Goal: Check status: Check status

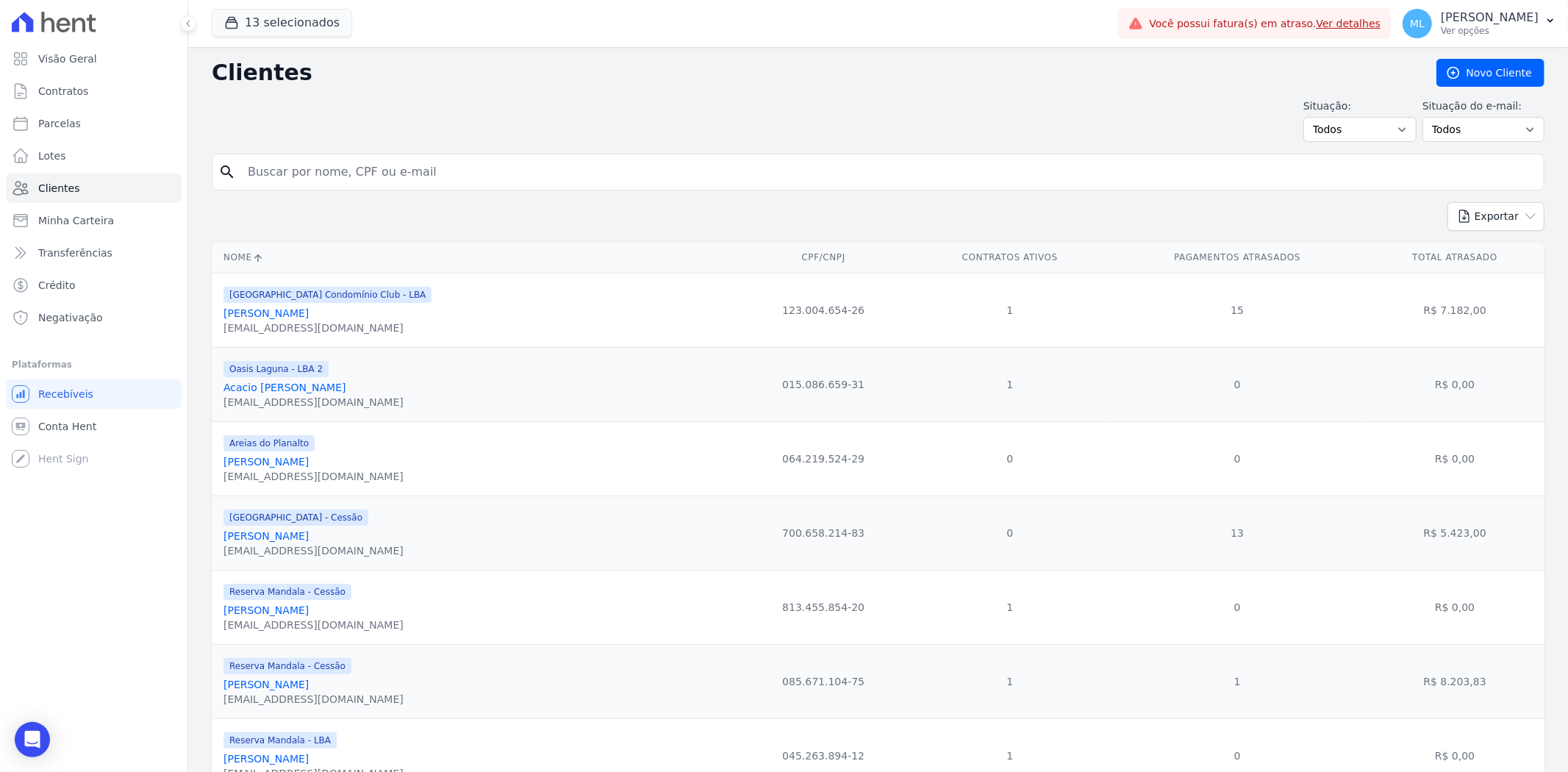
click at [369, 167] on input "search" at bounding box center [888, 171] width 1299 height 29
type input "[PERSON_NAME]"
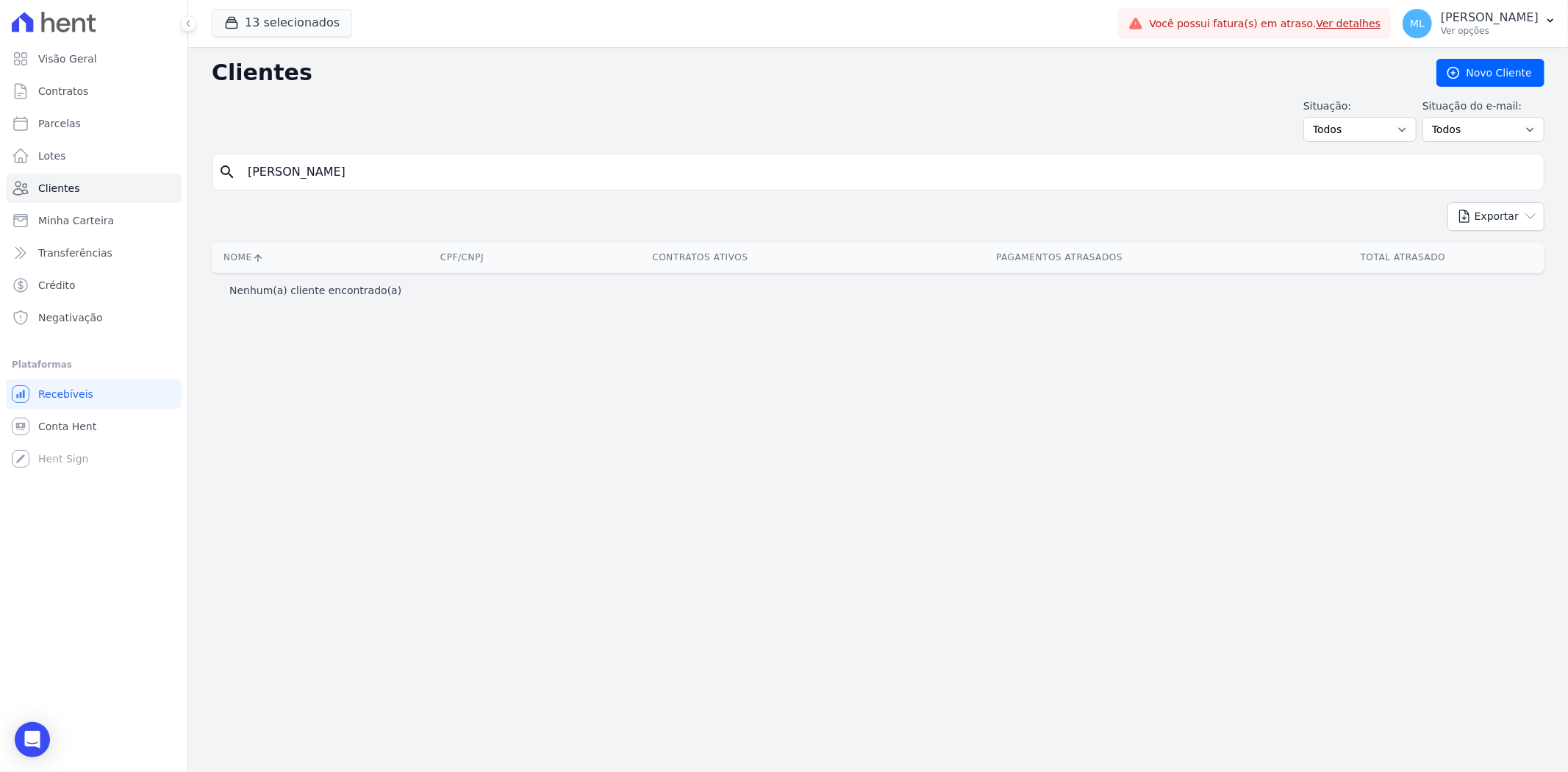
click at [386, 160] on input "[PERSON_NAME]" at bounding box center [888, 171] width 1299 height 29
type input "isabely"
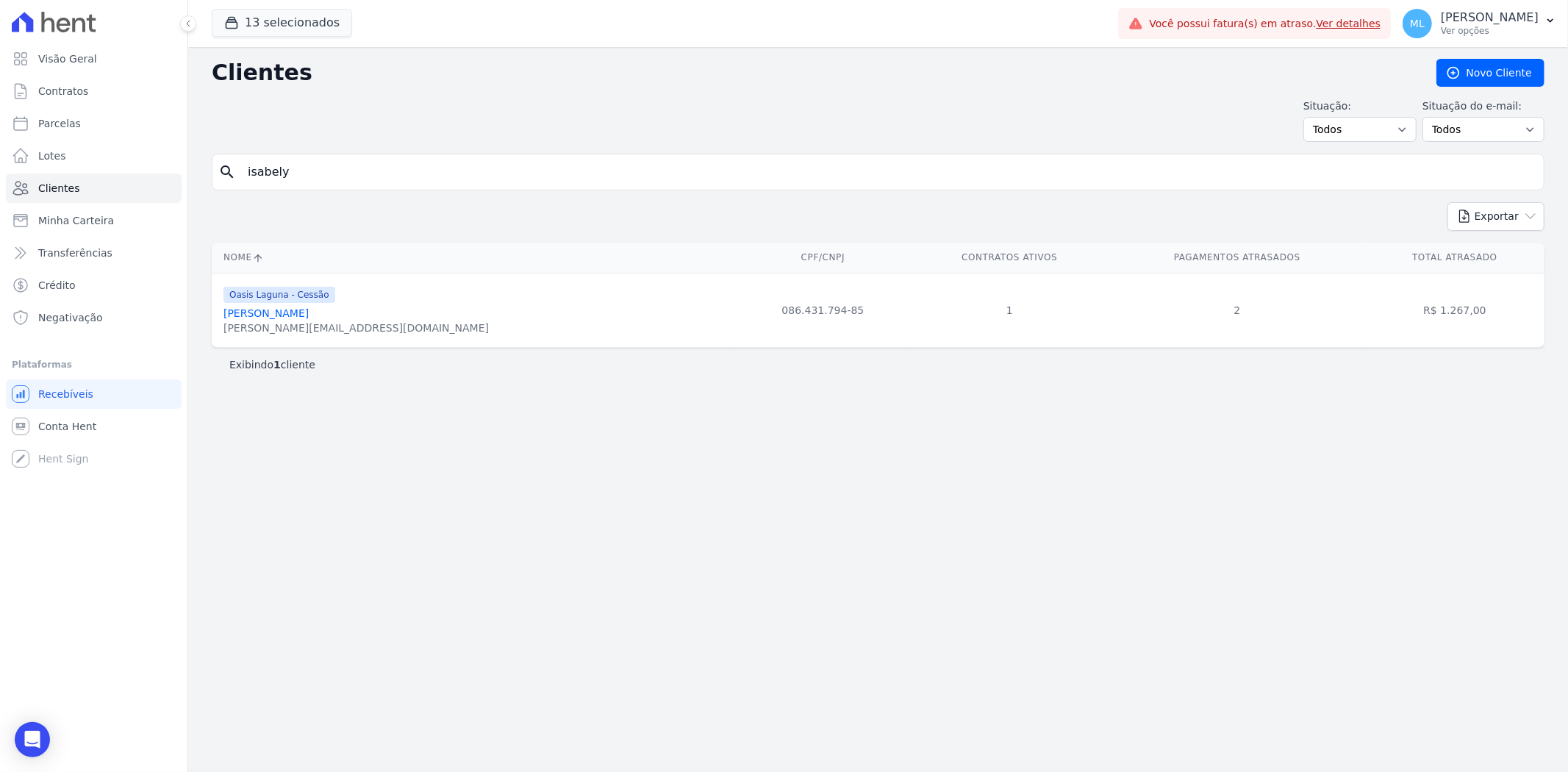
click at [309, 315] on link "[PERSON_NAME]" at bounding box center [266, 313] width 85 height 12
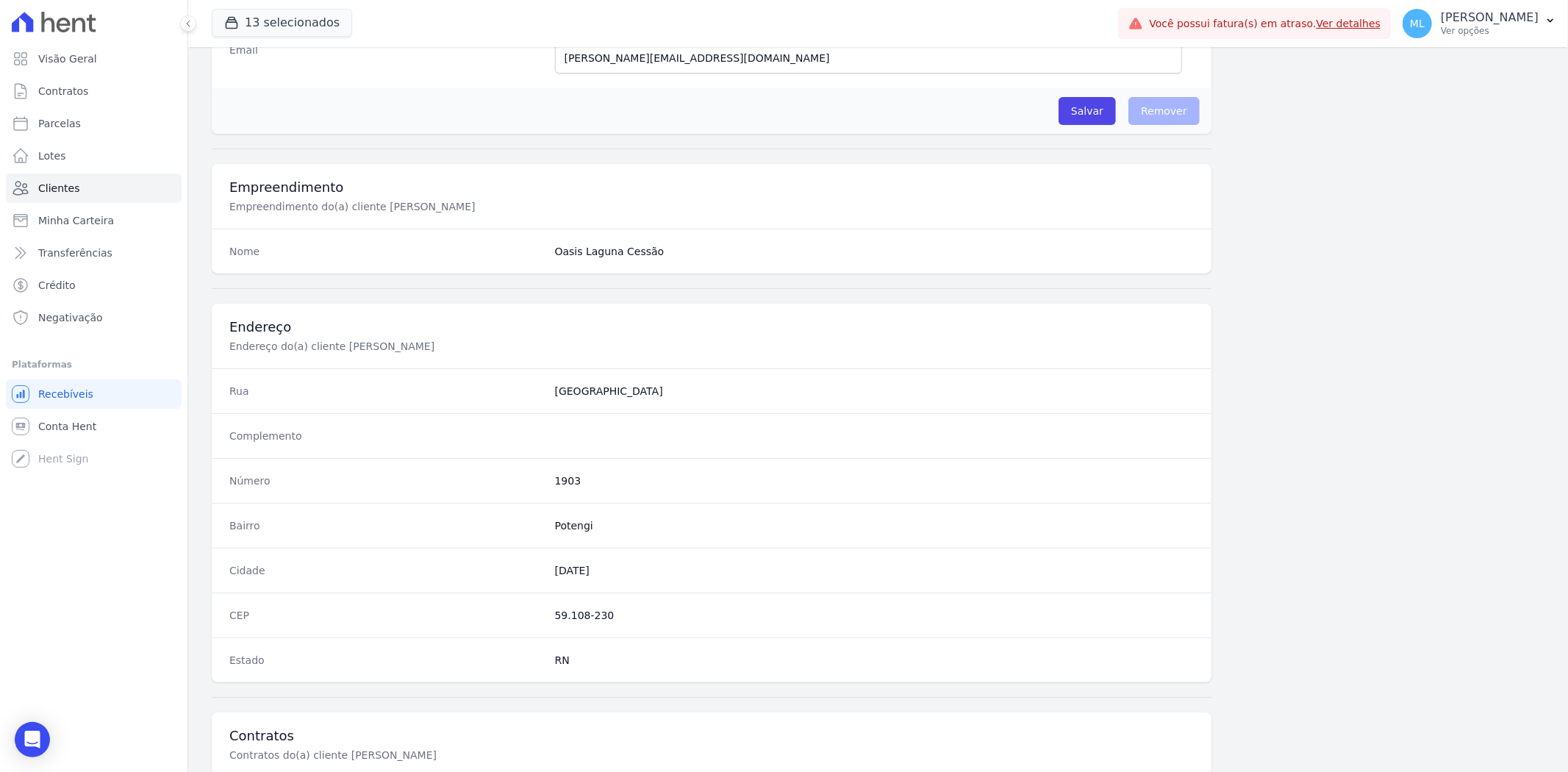
scroll to position [606, 0]
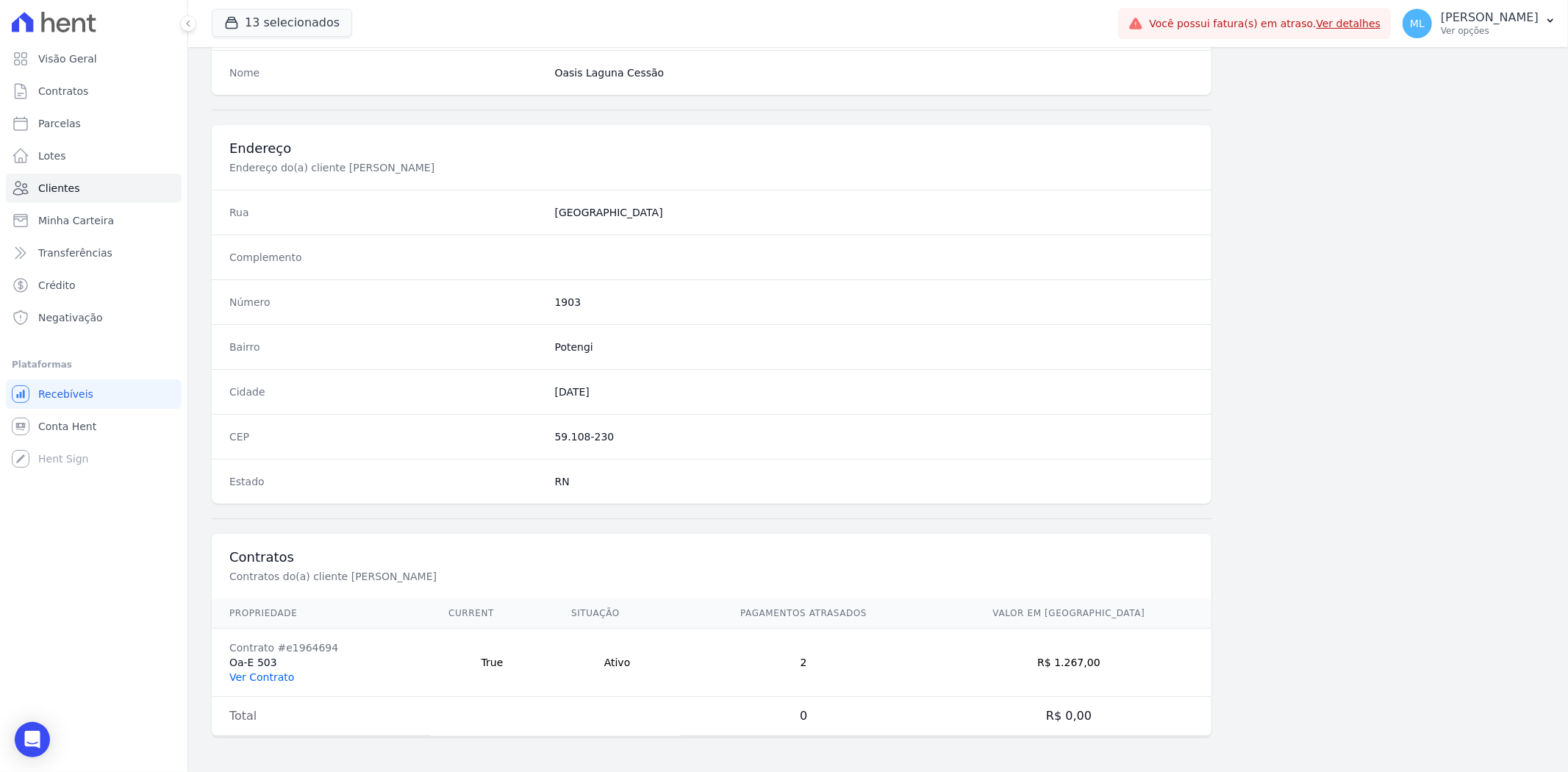
click at [273, 679] on link "Ver Contrato" at bounding box center [261, 677] width 64 height 12
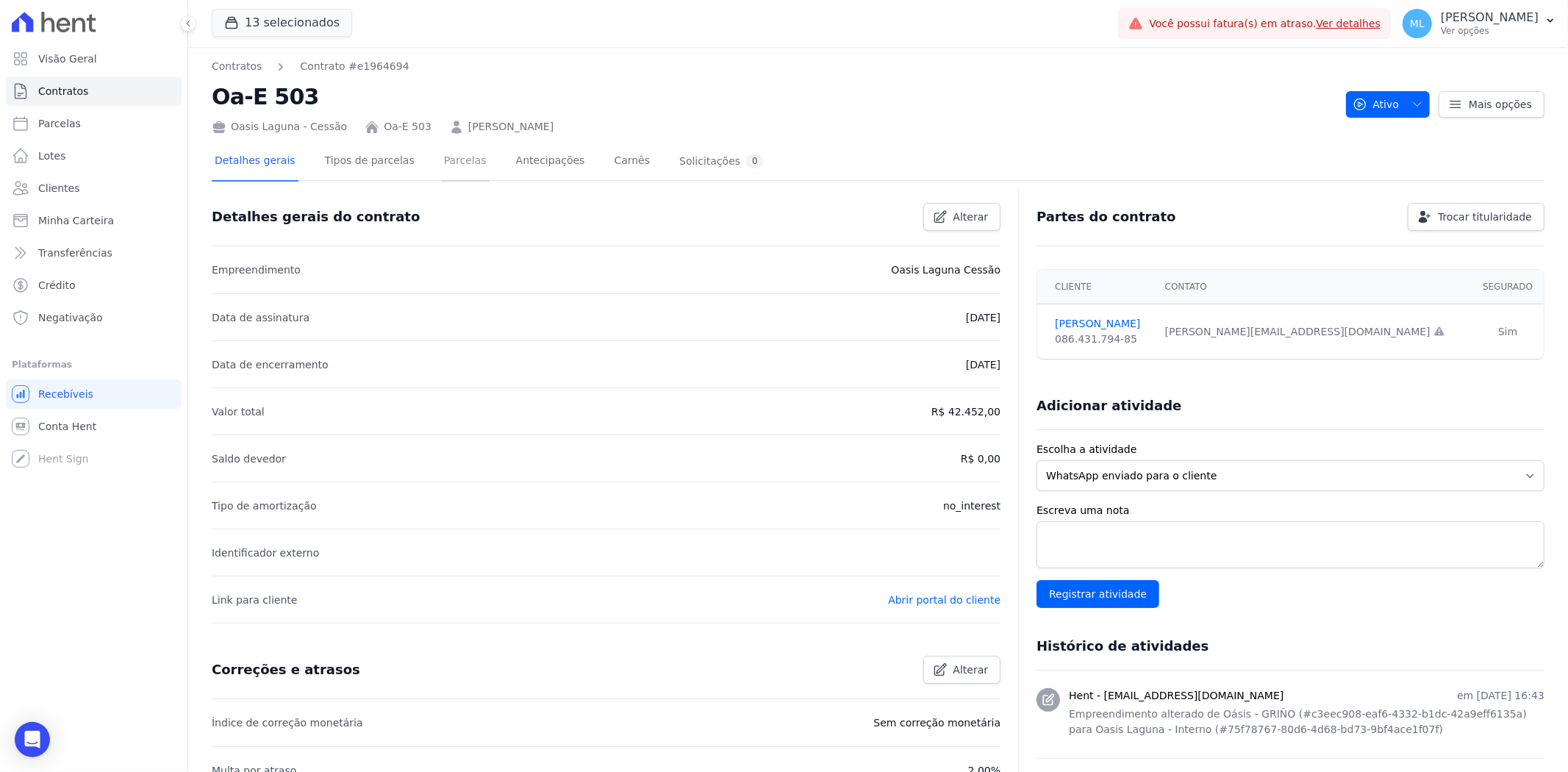
click at [450, 168] on link "Parcelas" at bounding box center [465, 161] width 48 height 39
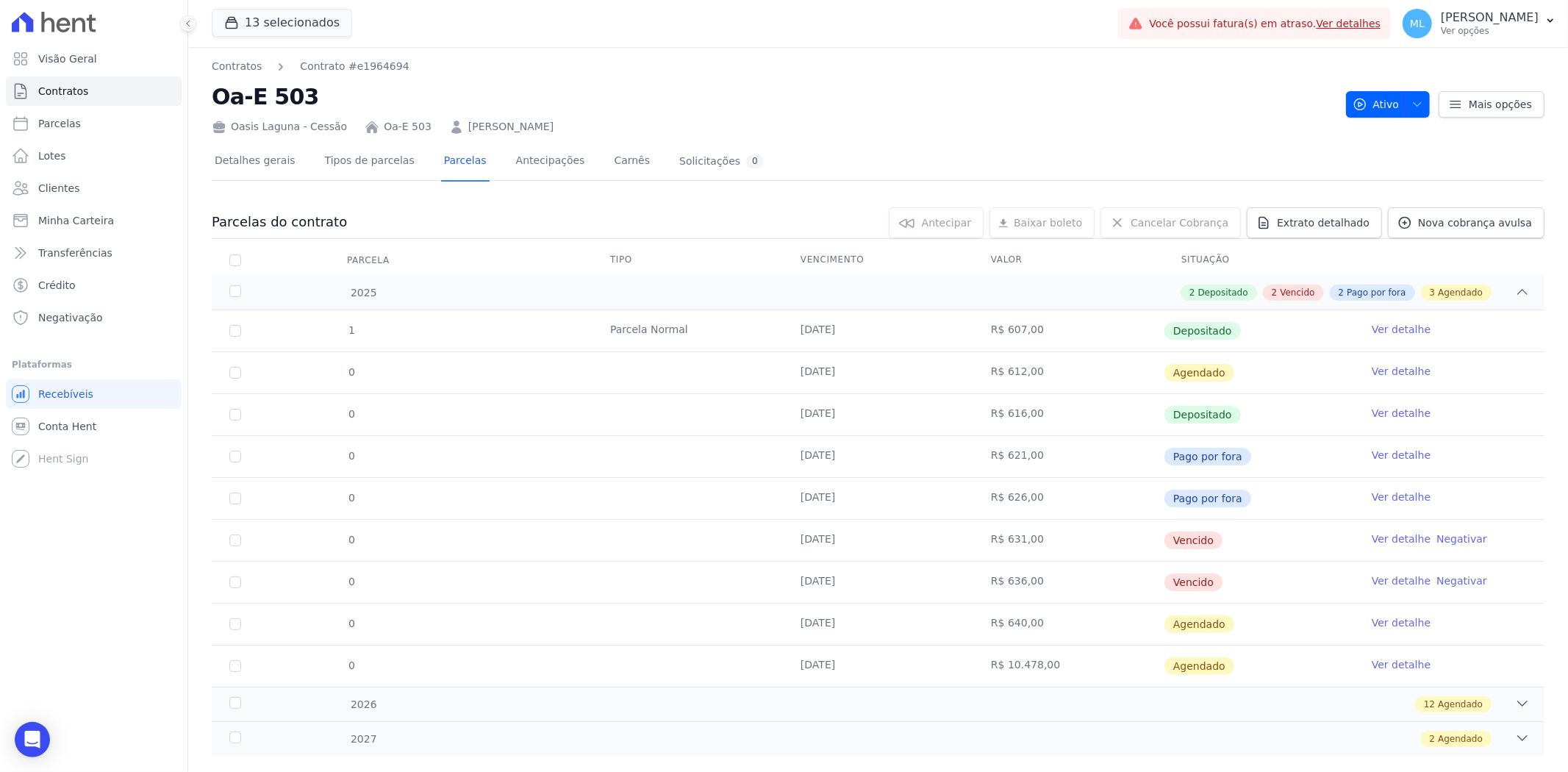
click at [1401, 375] on link "Ver detalhe" at bounding box center [1401, 371] width 59 height 15
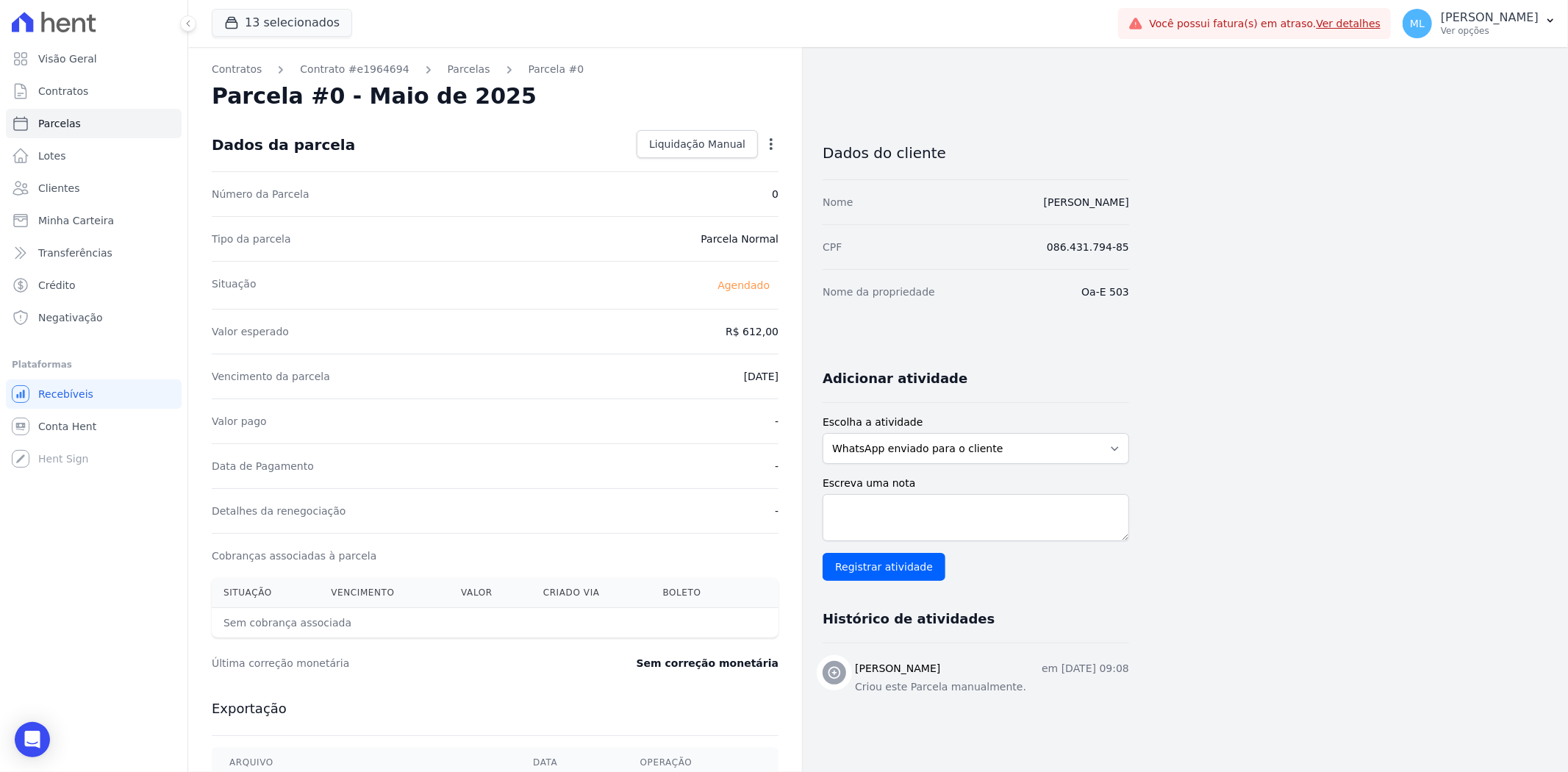
click at [769, 143] on icon "button" at bounding box center [770, 143] width 3 height 12
click at [579, 259] on div "Tipo da parcela [GEOGRAPHIC_DATA]" at bounding box center [495, 238] width 567 height 44
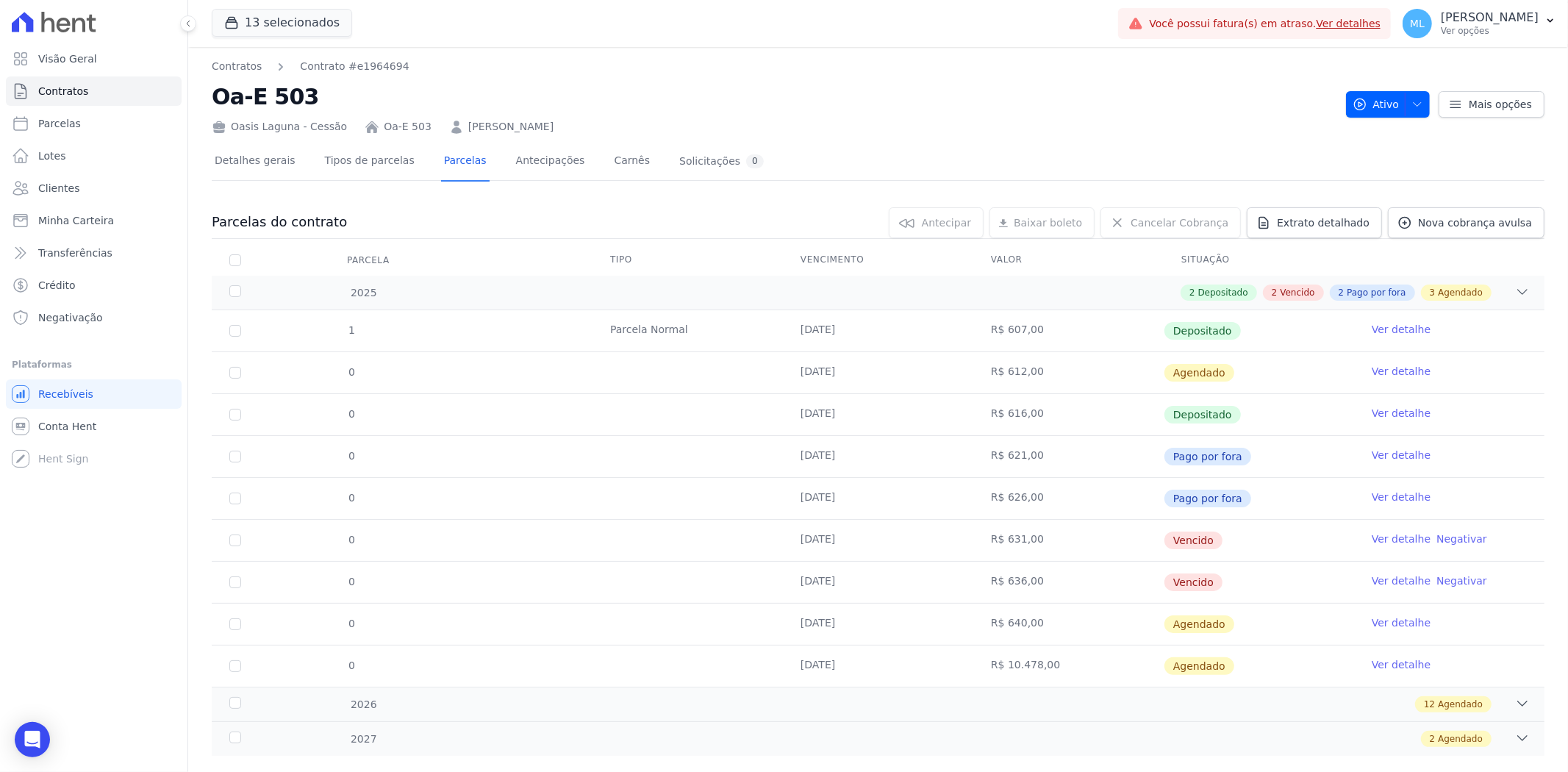
click at [1393, 507] on td "Ver detalhe" at bounding box center [1450, 498] width 191 height 41
click at [1391, 494] on link "Ver detalhe" at bounding box center [1401, 497] width 59 height 15
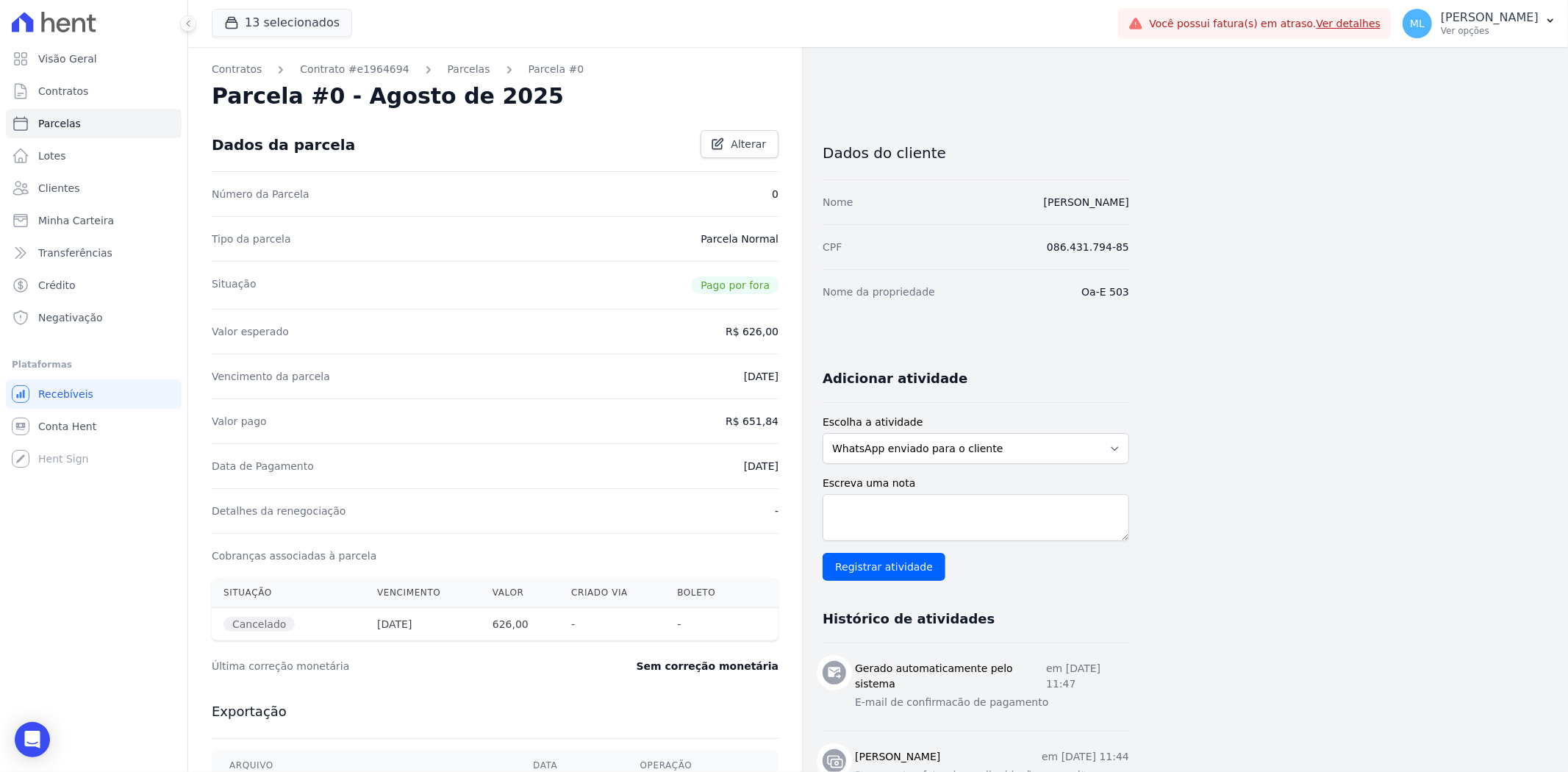
scroll to position [245, 0]
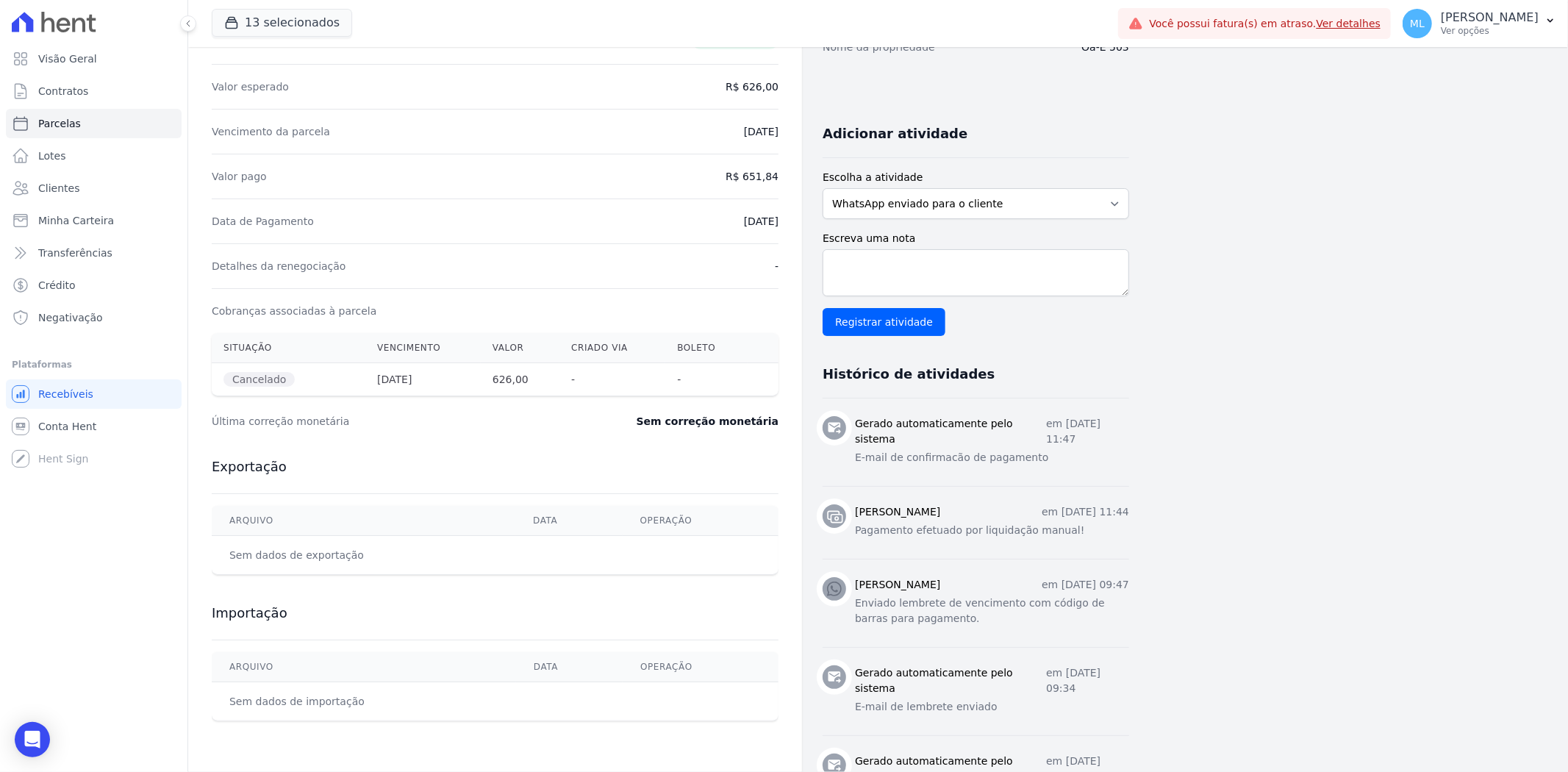
drag, startPoint x: 1362, startPoint y: 493, endPoint x: 1405, endPoint y: 641, distance: 154.1
click at [1405, 641] on div "Contratos Contrato #e1964694 [GEOGRAPHIC_DATA] Parcela #0 Parcela #0 - Agosto d…" at bounding box center [866, 399] width 1357 height 1194
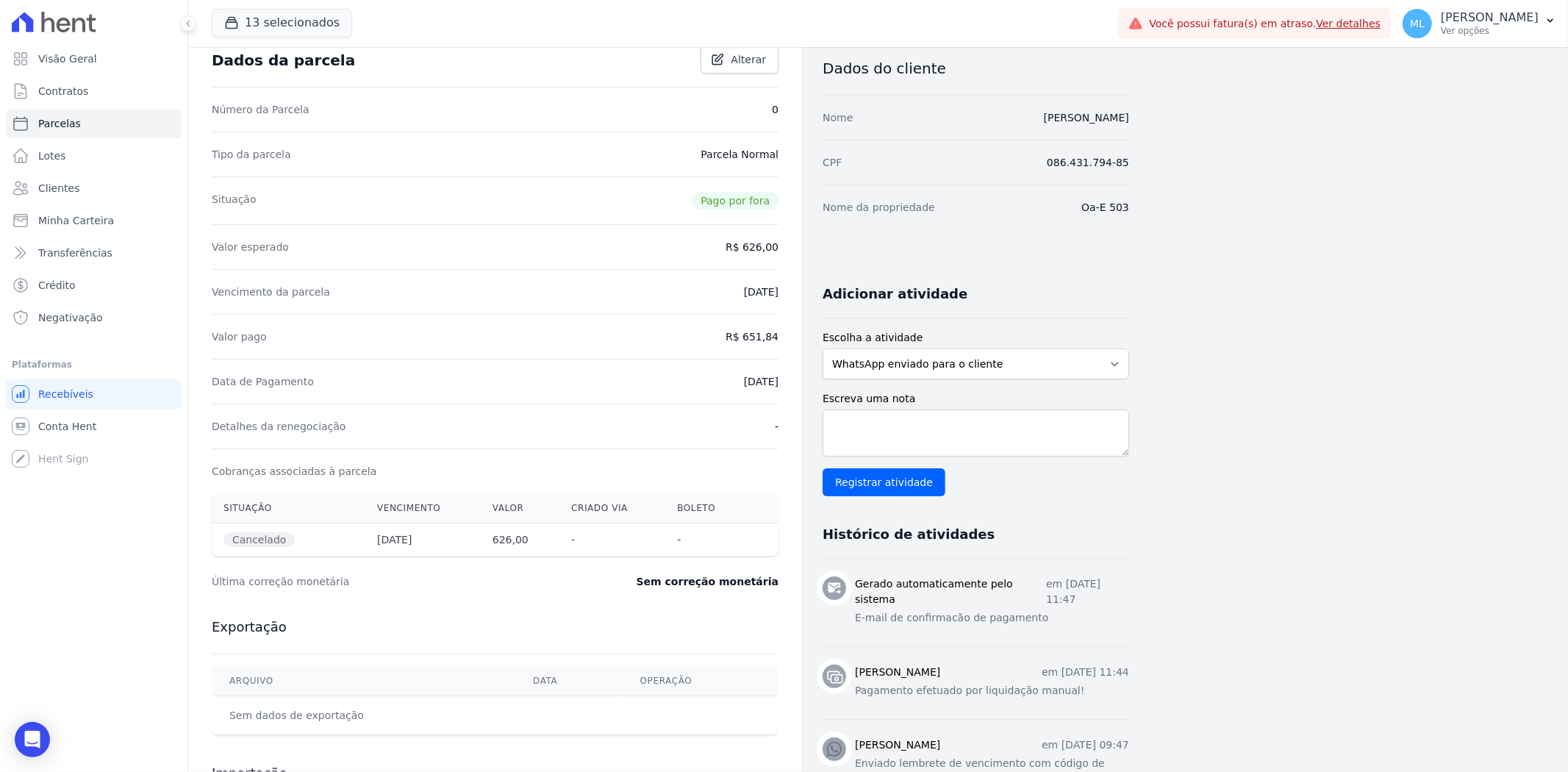
scroll to position [0, 0]
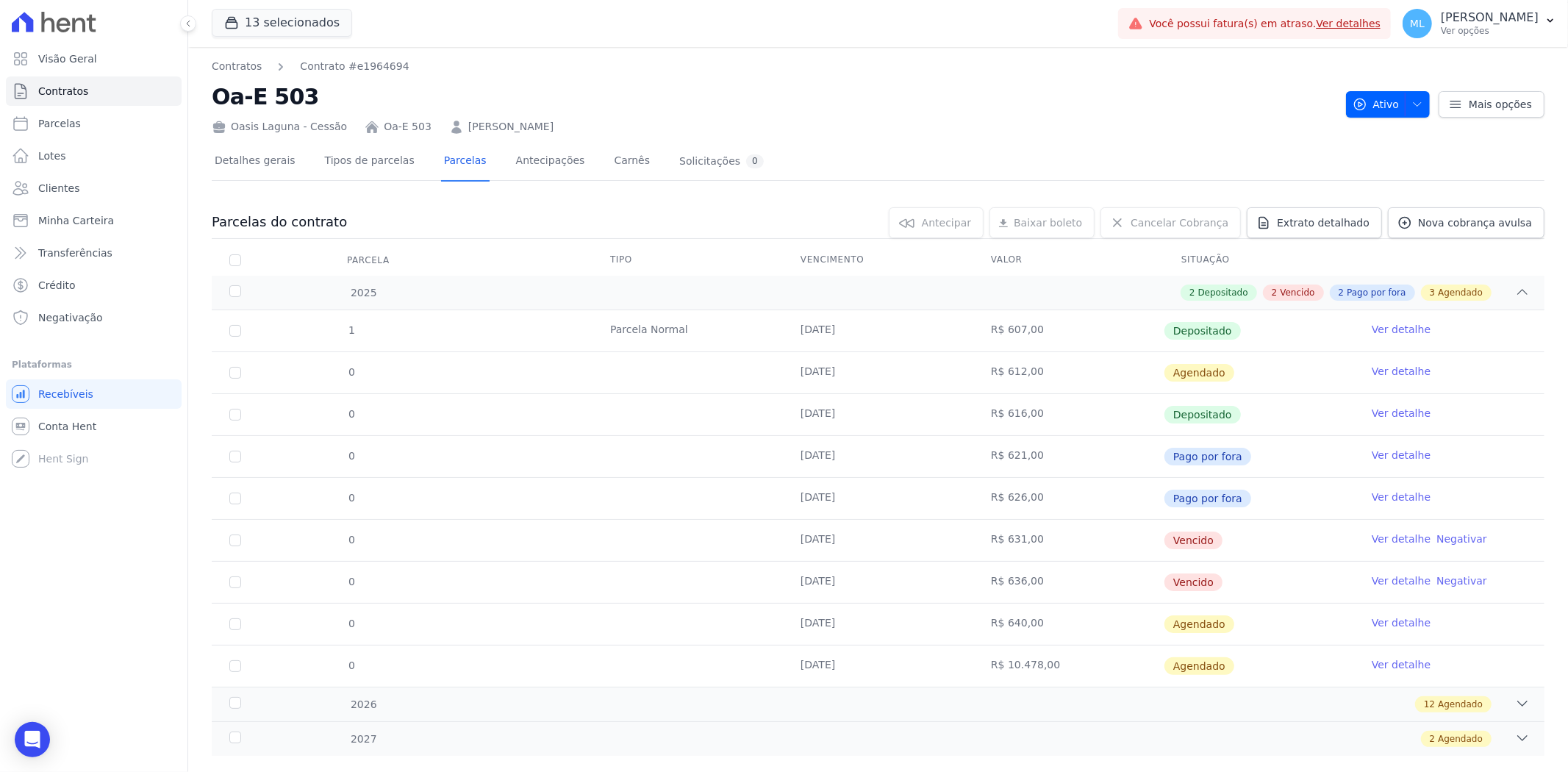
click at [1372, 493] on link "Ver detalhe" at bounding box center [1401, 497] width 59 height 15
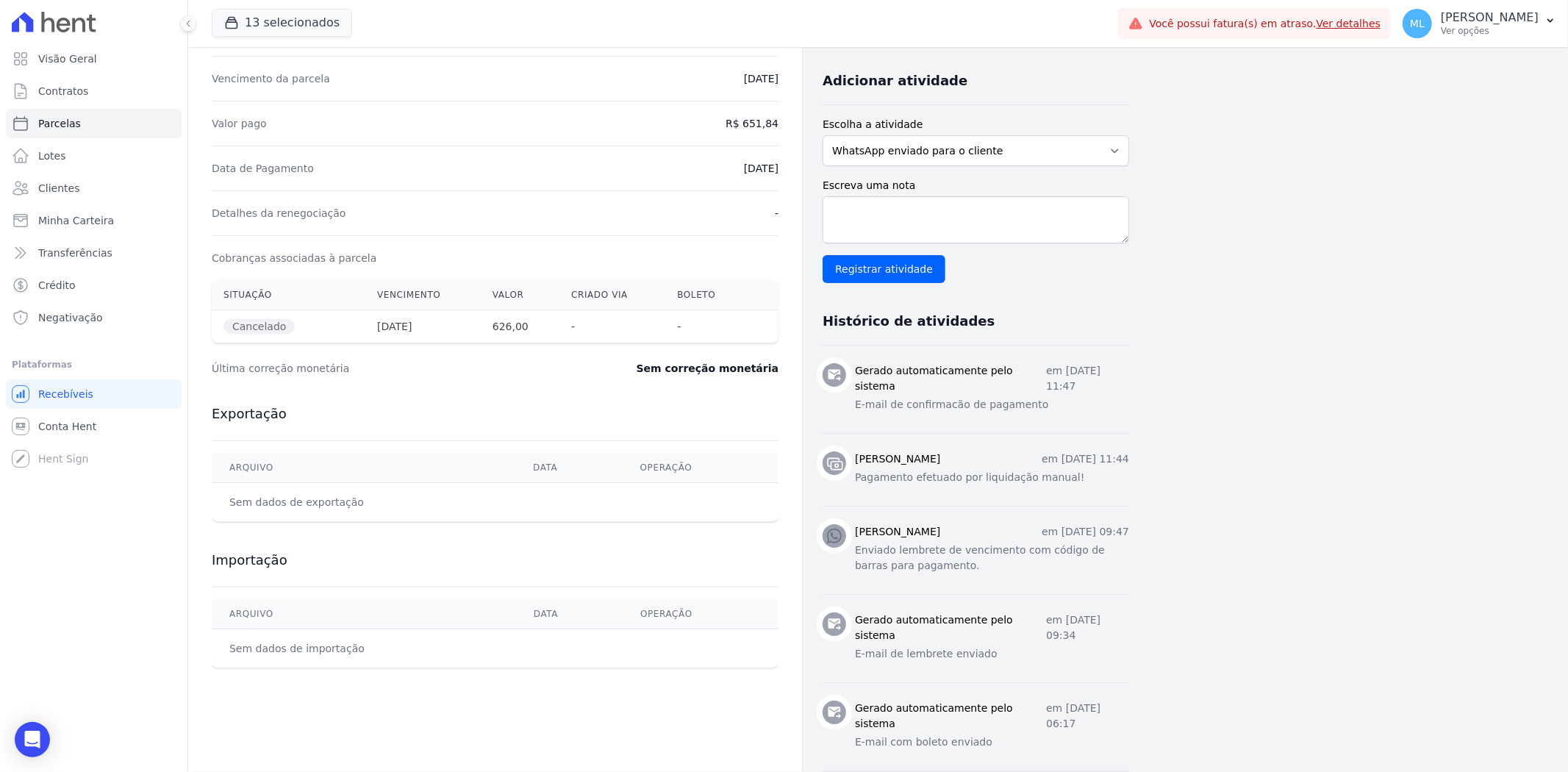
scroll to position [327, 0]
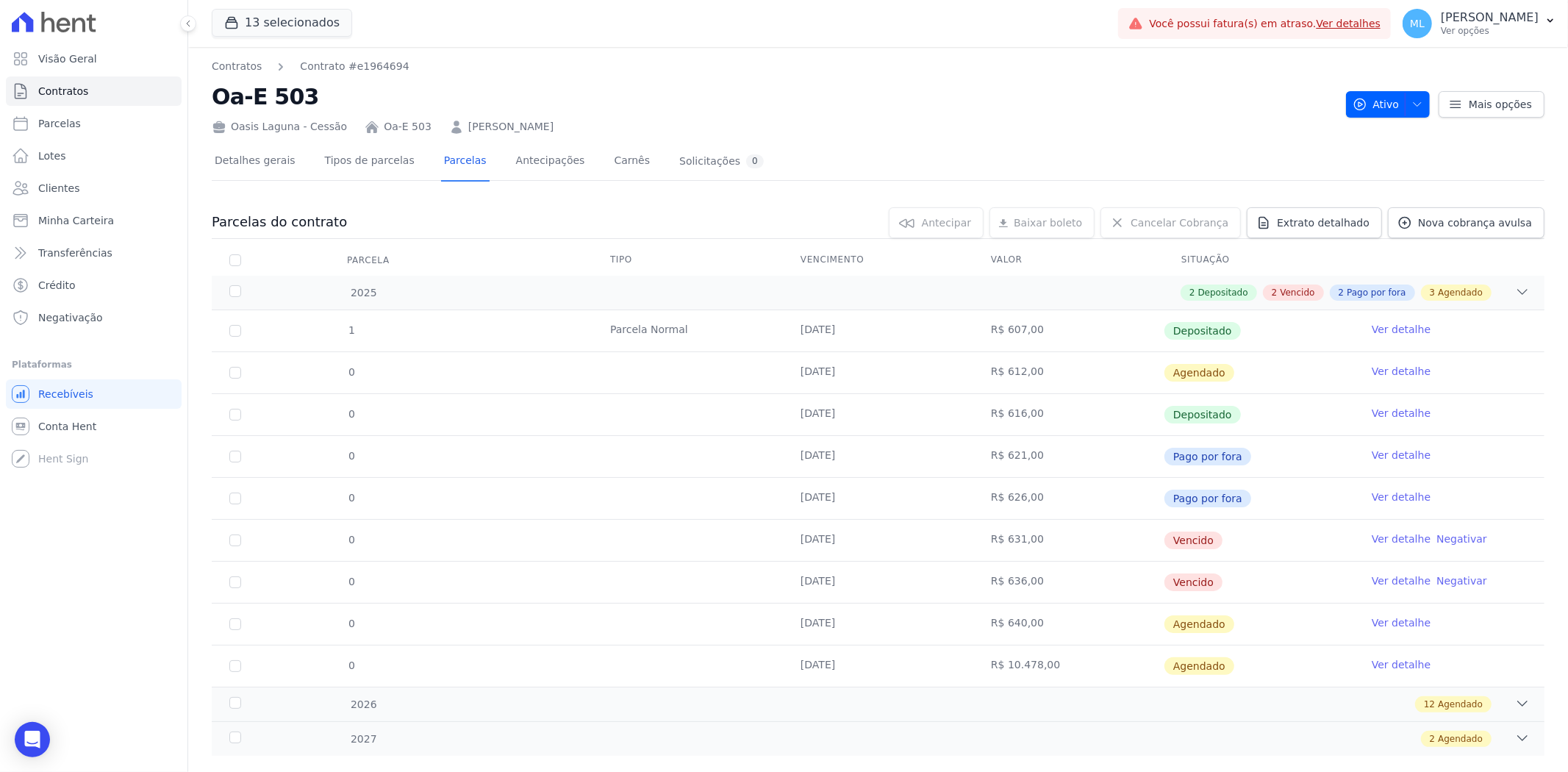
click at [1376, 500] on link "Ver detalhe" at bounding box center [1401, 497] width 59 height 15
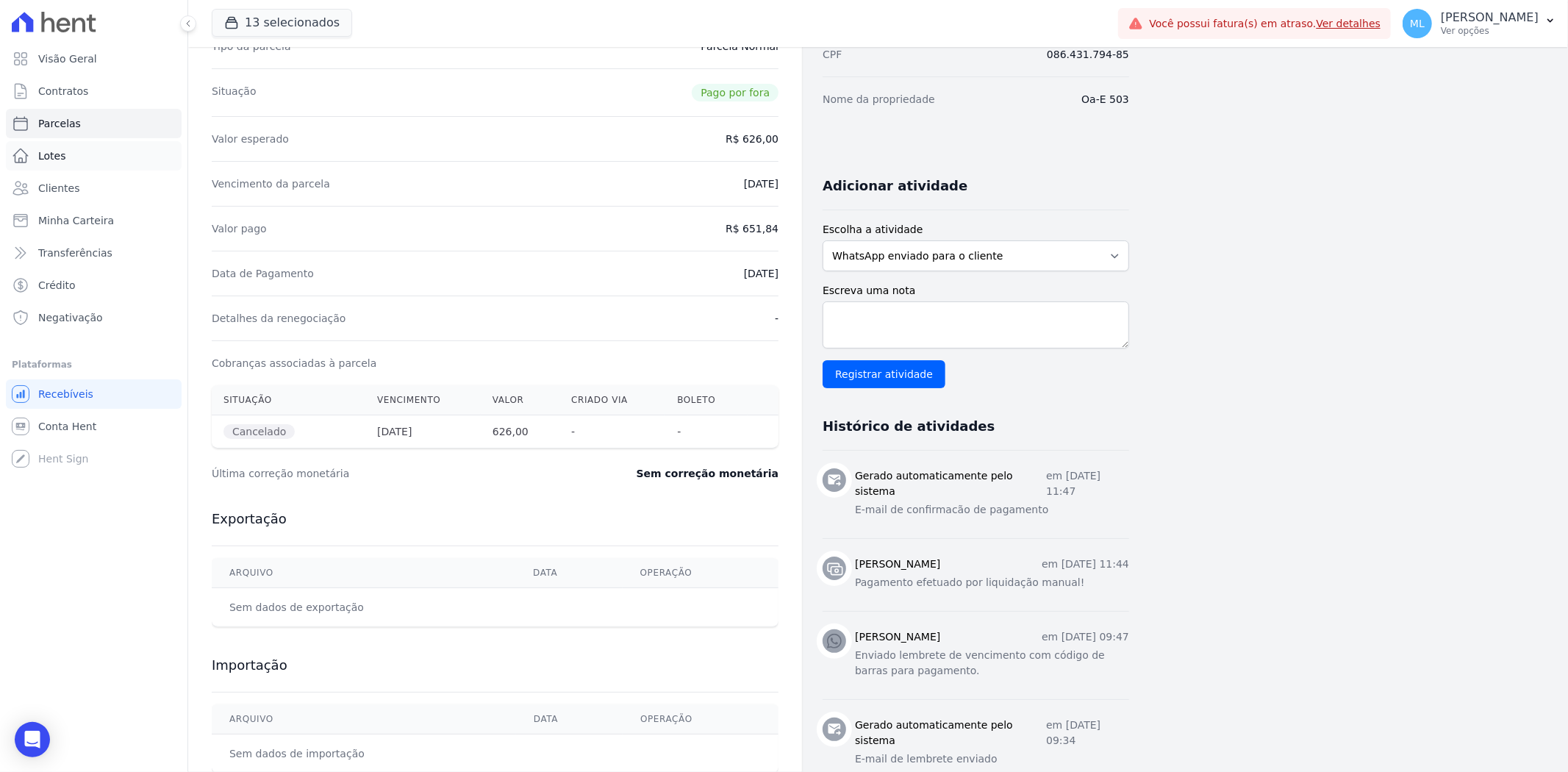
scroll to position [163, 0]
